Goal: Task Accomplishment & Management: Manage account settings

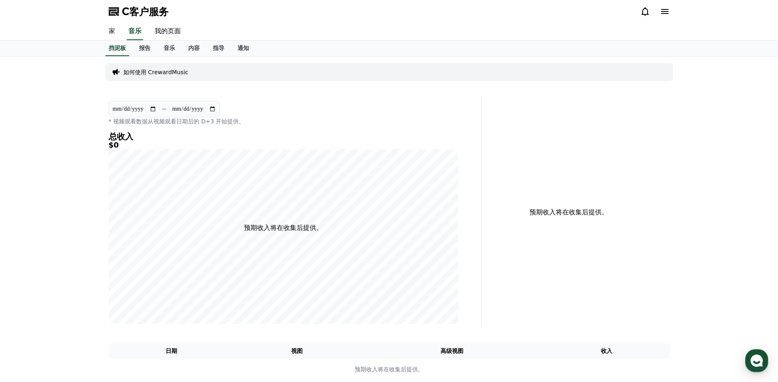
click at [112, 29] on link "家" at bounding box center [112, 31] width 20 height 17
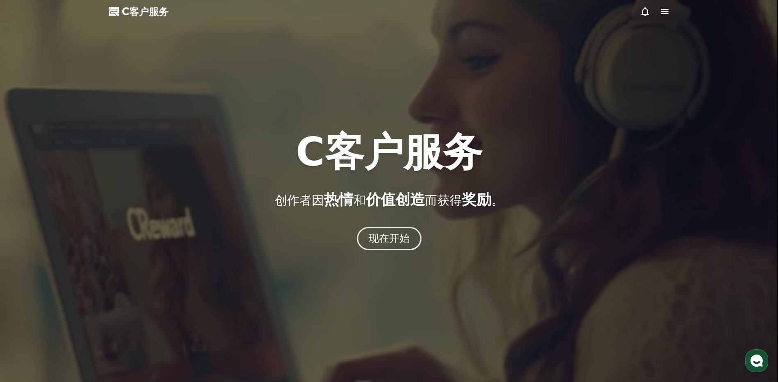
click at [388, 243] on font "现在开始" at bounding box center [388, 239] width 41 height 12
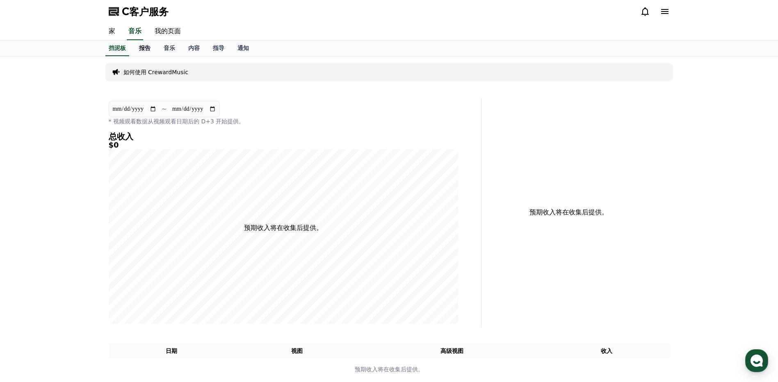
click at [146, 46] on font "报告" at bounding box center [144, 48] width 11 height 7
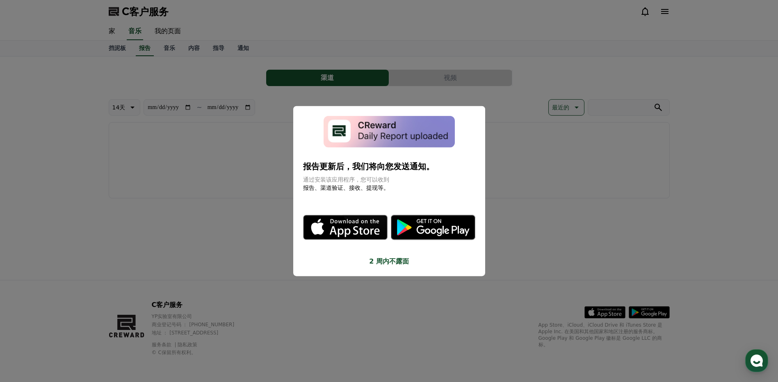
click at [237, 188] on button "关闭模态" at bounding box center [389, 191] width 778 height 382
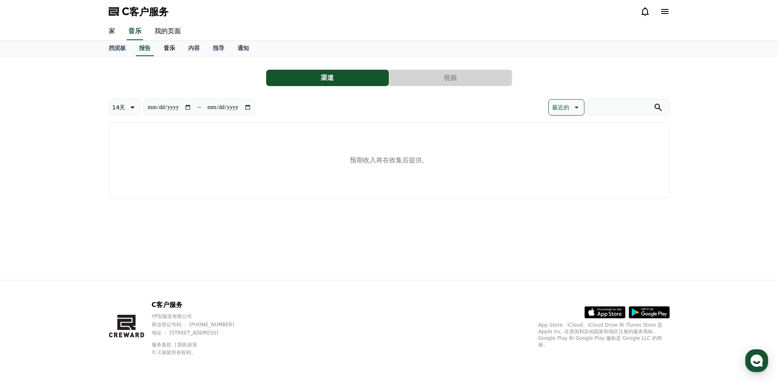
click at [167, 46] on font "音乐" at bounding box center [169, 48] width 11 height 7
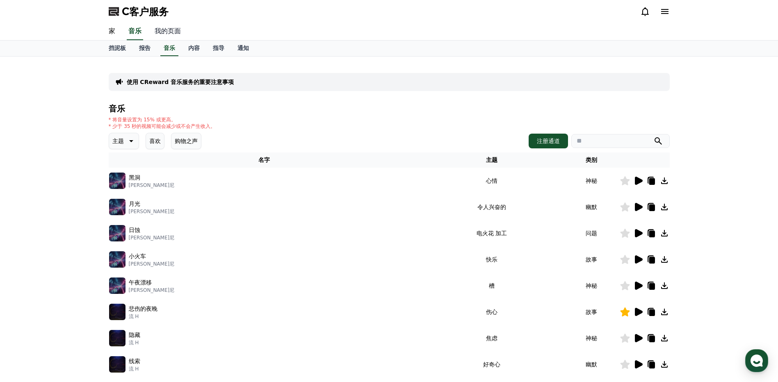
click at [162, 32] on link "我的页面" at bounding box center [167, 31] width 39 height 17
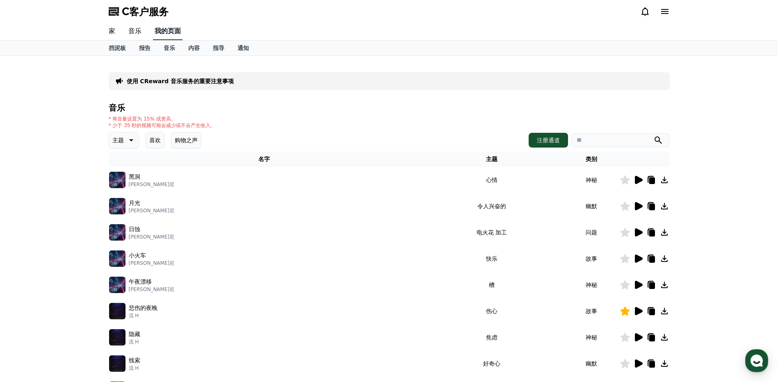
select select "**********"
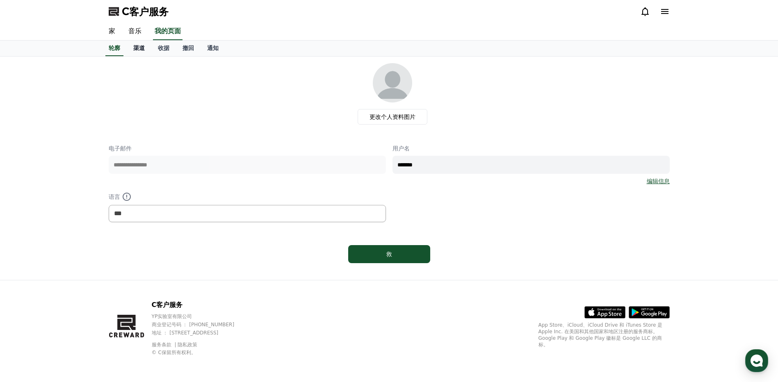
click at [142, 48] on font "渠道" at bounding box center [138, 48] width 11 height 7
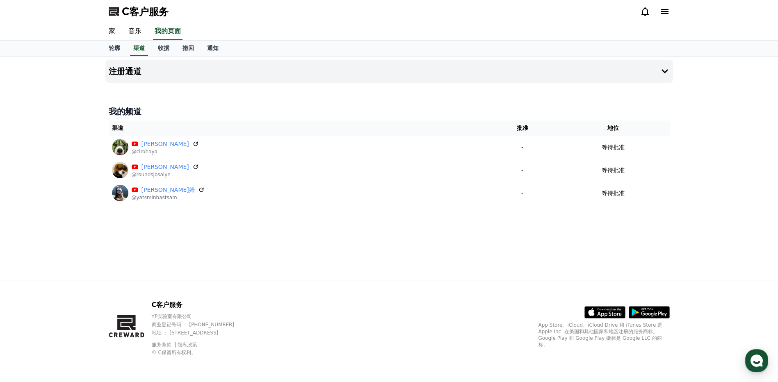
click at [384, 261] on div "注册通道 我的频道 渠道 批准 地位 [PERSON_NAME] @cirohaya - 等待批准 [PERSON_NAME] @roundsjosalyn …" at bounding box center [389, 169] width 574 height 224
click at [356, 252] on div "注册通道 我的频道 渠道 批准 地位 [PERSON_NAME] @cirohaya - 等待批准 [PERSON_NAME] @roundsjosalyn …" at bounding box center [389, 169] width 574 height 224
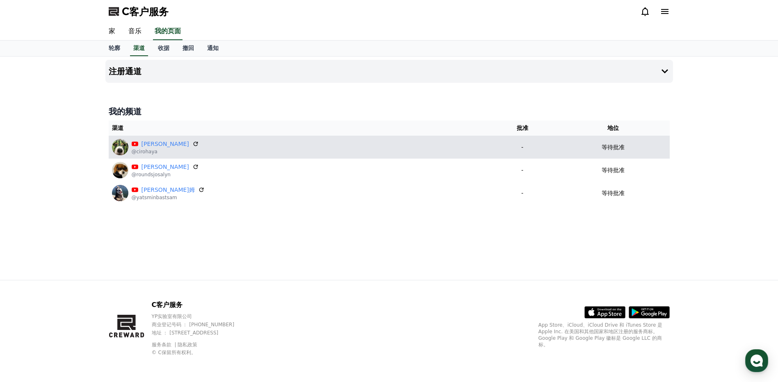
click at [167, 142] on div "[PERSON_NAME]" at bounding box center [165, 144] width 67 height 9
click at [192, 145] on icon at bounding box center [195, 143] width 7 height 7
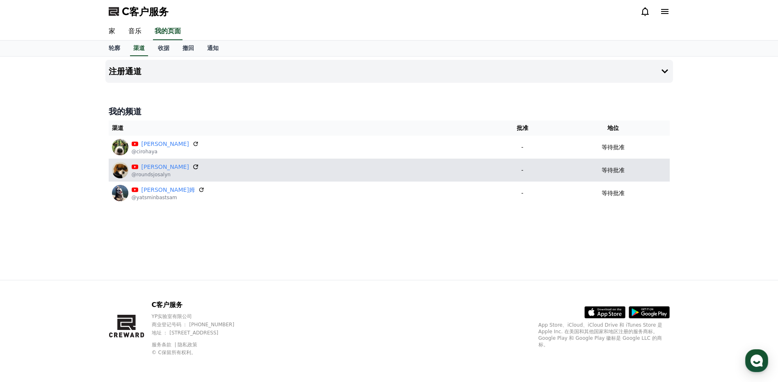
click at [193, 168] on icon at bounding box center [195, 167] width 5 height 5
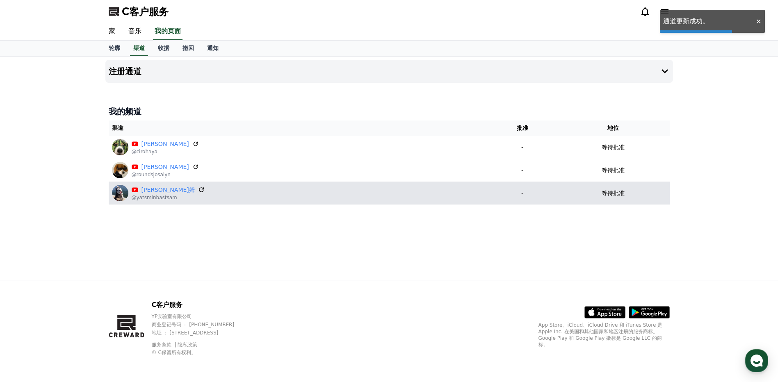
click at [199, 188] on icon at bounding box center [201, 190] width 5 height 5
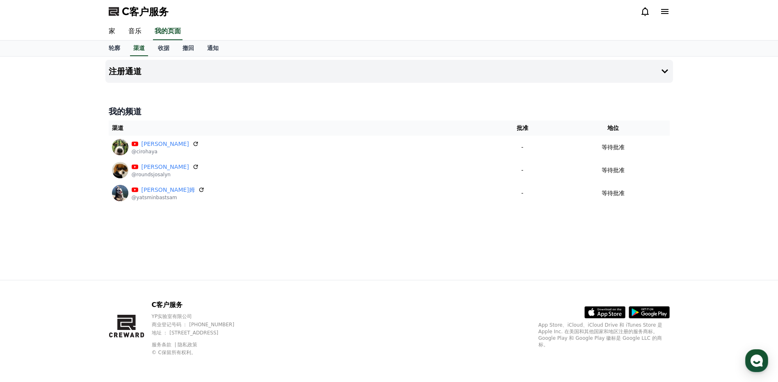
click at [213, 237] on div "注册通道 我的频道 渠道 批准 地位 [PERSON_NAME] @cirohaya - 等待批准 [PERSON_NAME] @roundsjosalyn …" at bounding box center [389, 169] width 574 height 224
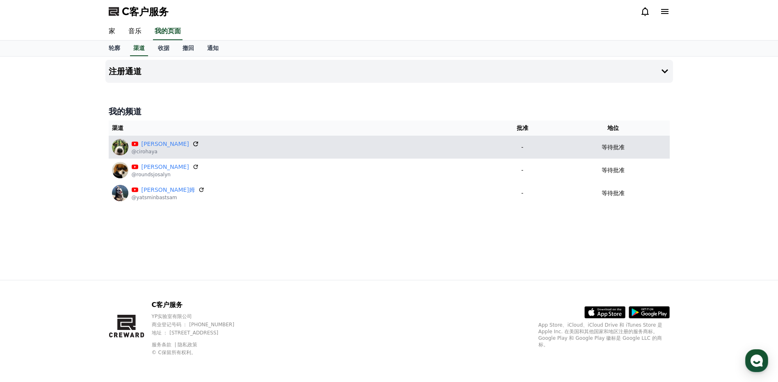
click at [192, 144] on icon at bounding box center [195, 143] width 7 height 7
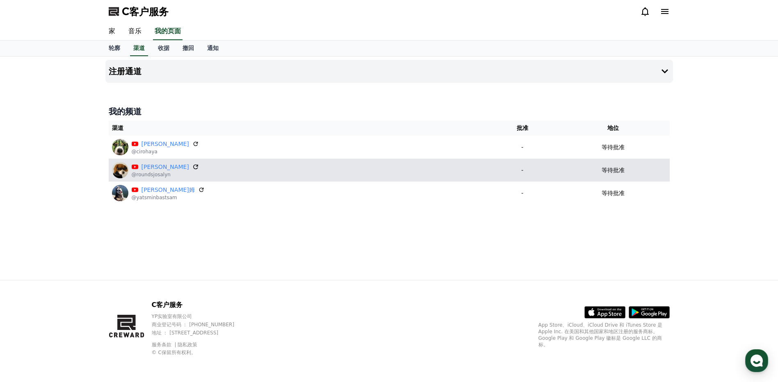
click at [192, 165] on icon at bounding box center [195, 166] width 7 height 7
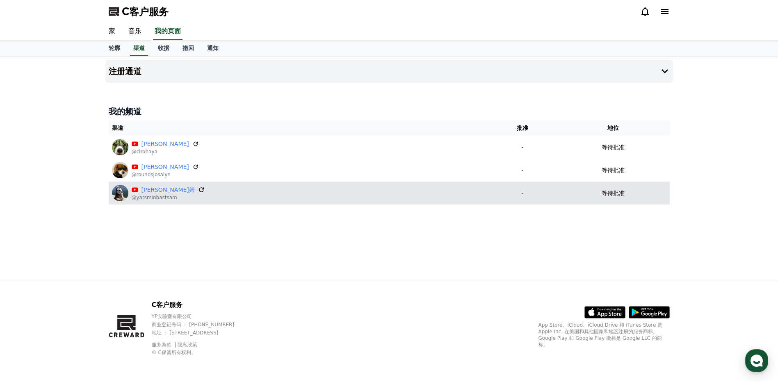
click at [198, 188] on icon at bounding box center [201, 189] width 7 height 7
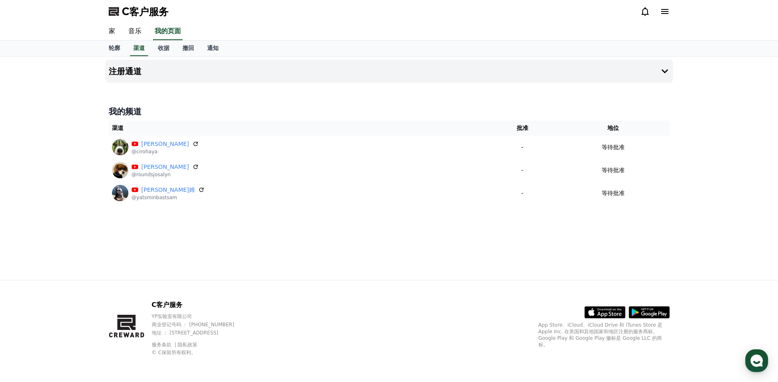
click at [395, 208] on div "注册通道 我的频道 渠道 批准 地位 [PERSON_NAME] @cirohaya - 等待批准 [PERSON_NAME] @roundsjosalyn …" at bounding box center [389, 169] width 574 height 224
